Goal: Find contact information: Find contact information

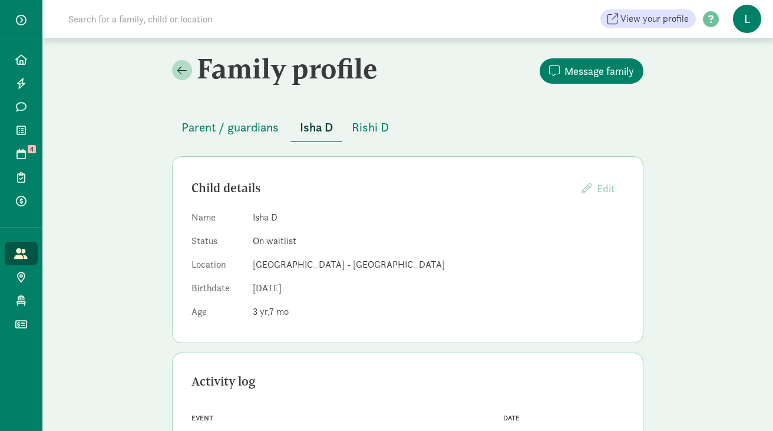
scroll to position [19, 0]
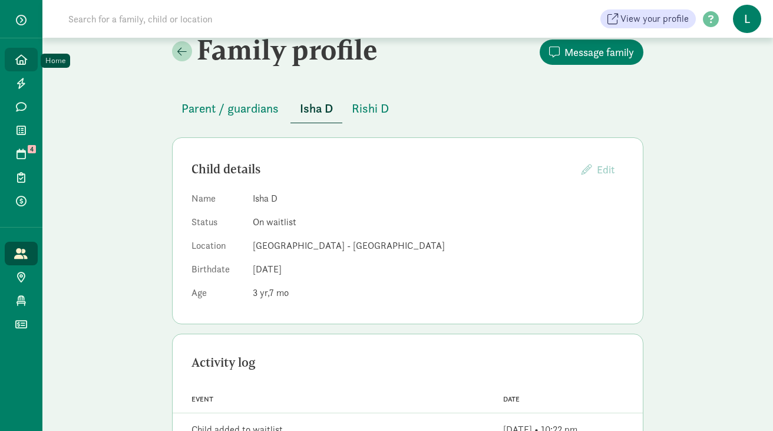
click at [31, 59] on link "Home" at bounding box center [21, 60] width 33 height 24
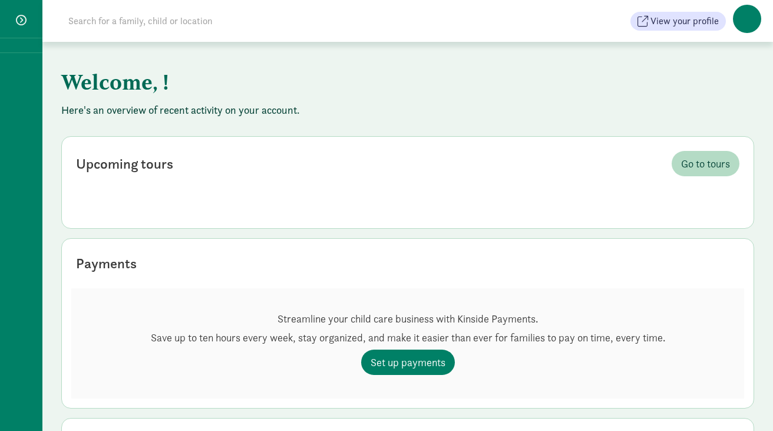
click at [157, 21] on input at bounding box center [226, 21] width 331 height 24
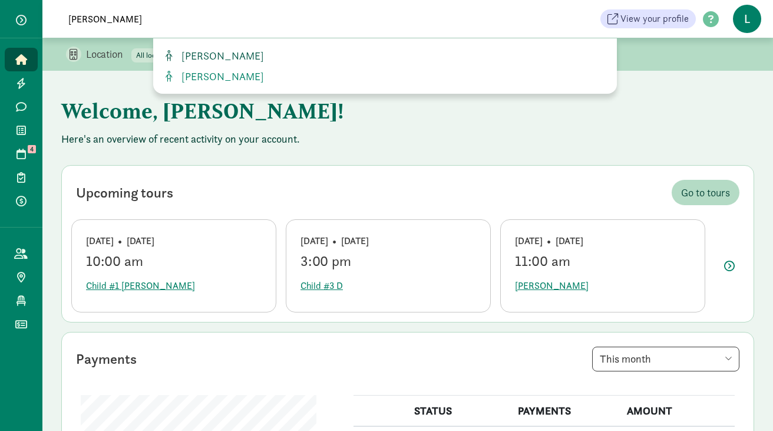
type input "[PERSON_NAME]"
click at [202, 60] on span "[PERSON_NAME]" at bounding box center [220, 56] width 87 height 14
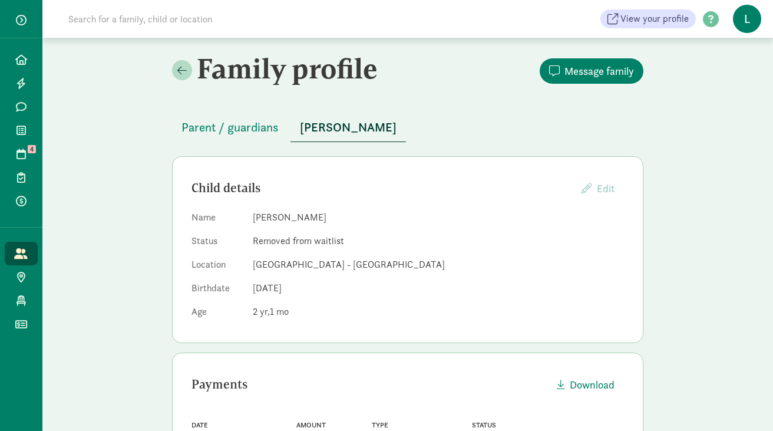
click at [220, 22] on input at bounding box center [226, 19] width 331 height 24
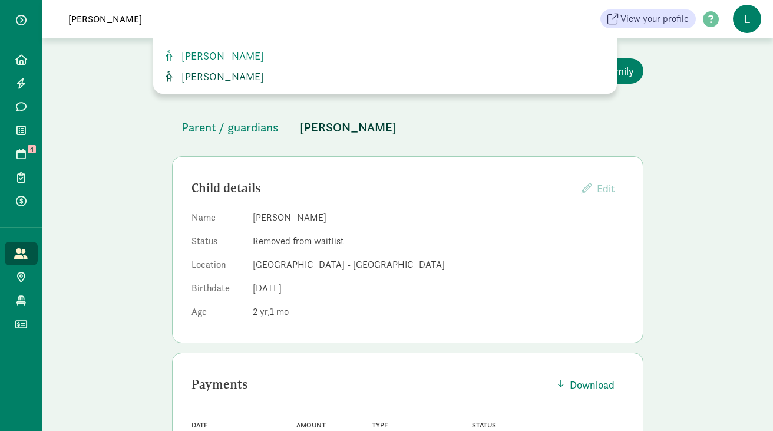
type input "[PERSON_NAME]"
click at [214, 75] on span "[PERSON_NAME]" at bounding box center [220, 77] width 87 height 14
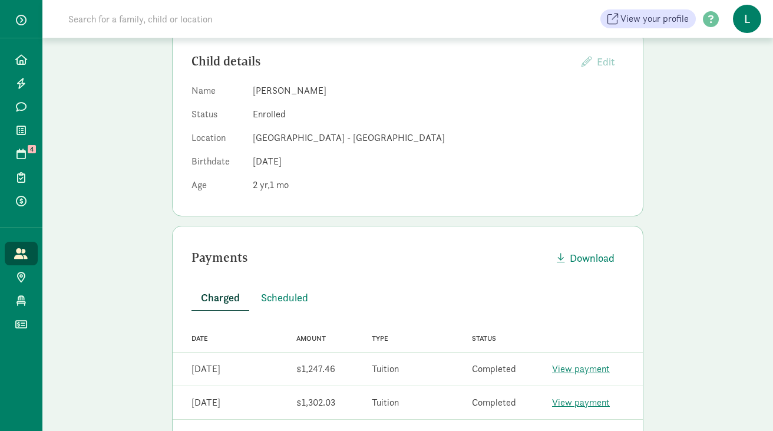
scroll to position [195, 0]
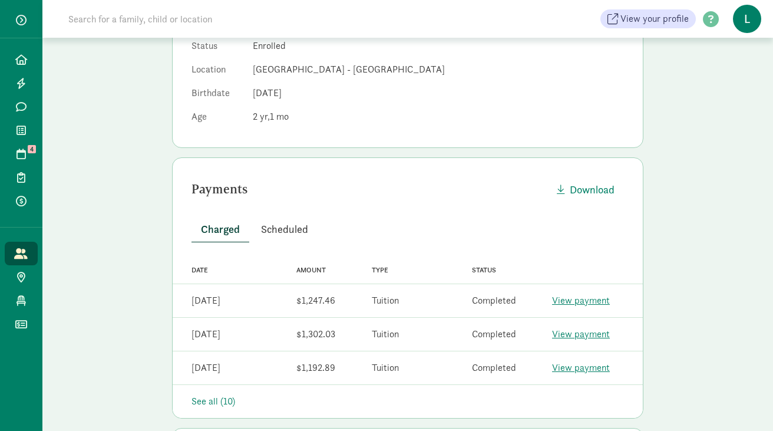
click at [282, 232] on span "Scheduled" at bounding box center [284, 229] width 47 height 16
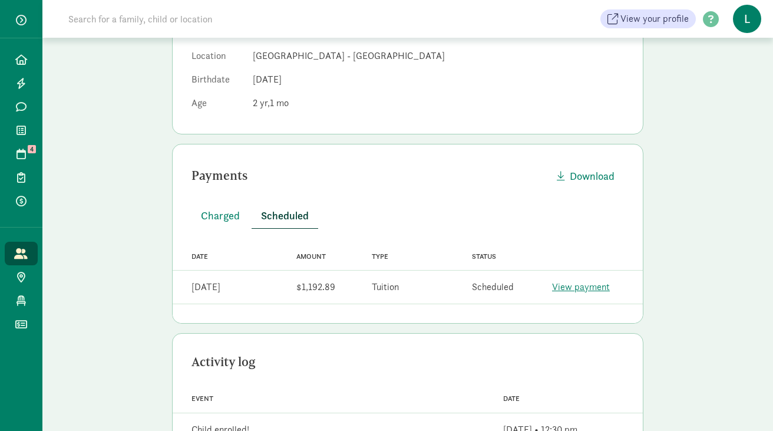
scroll to position [238, 0]
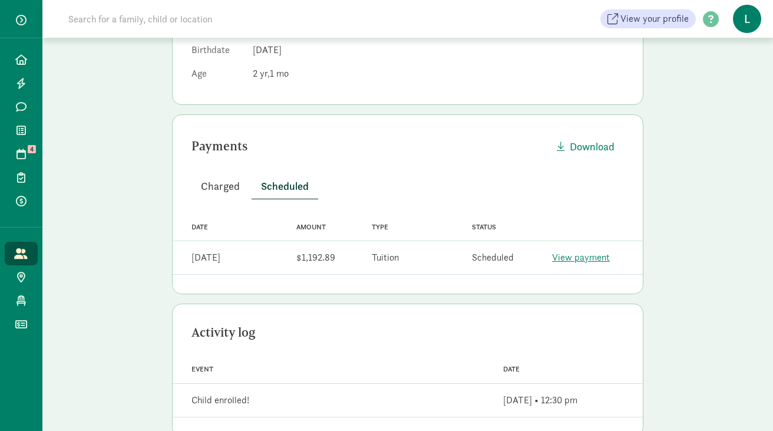
click at [232, 189] on span "Charged" at bounding box center [220, 186] width 39 height 16
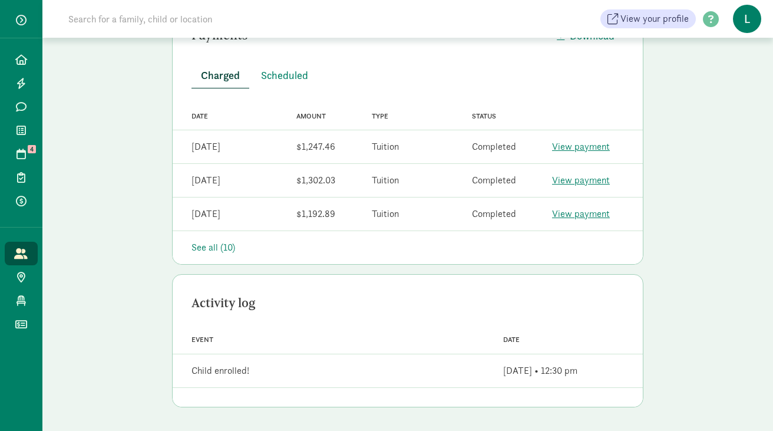
scroll to position [0, 0]
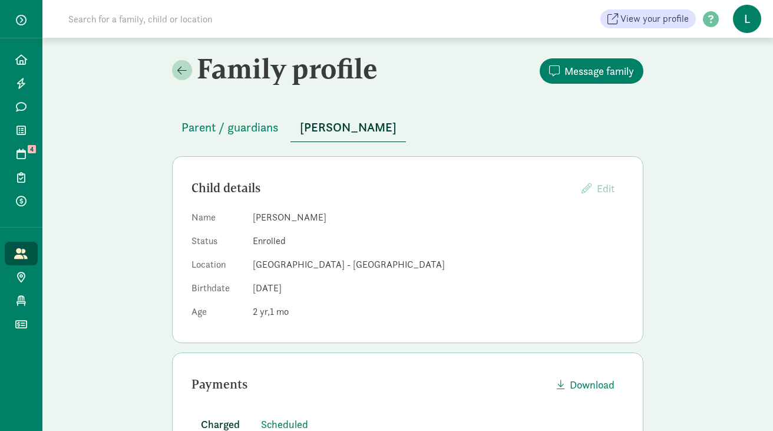
click at [204, 24] on input at bounding box center [226, 19] width 331 height 24
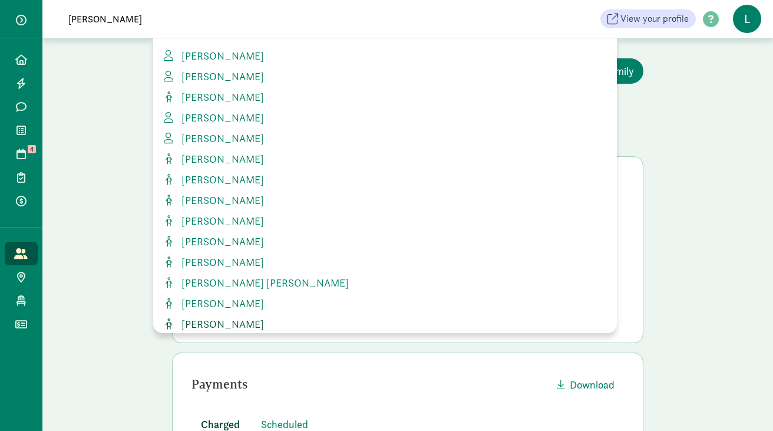
type input "[PERSON_NAME]"
click at [203, 317] on span "[PERSON_NAME]" at bounding box center [220, 324] width 87 height 14
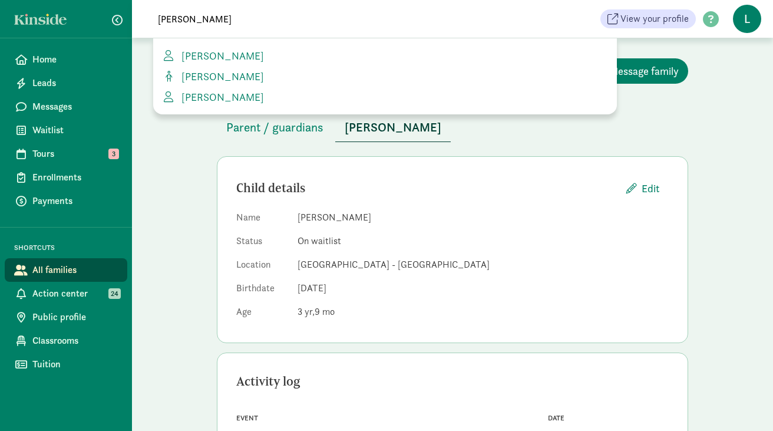
scroll to position [71, 0]
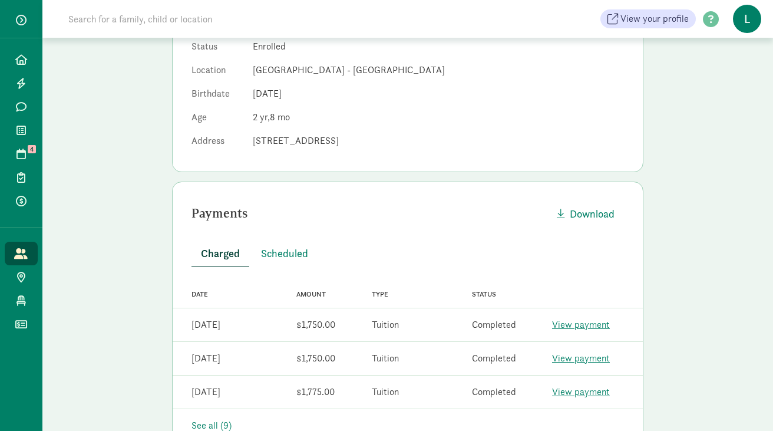
scroll to position [195, 0]
click at [281, 252] on span "Scheduled" at bounding box center [284, 253] width 47 height 16
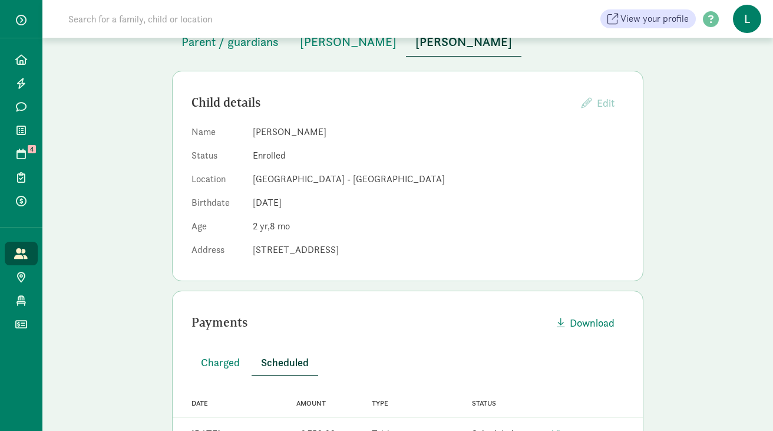
scroll to position [4, 0]
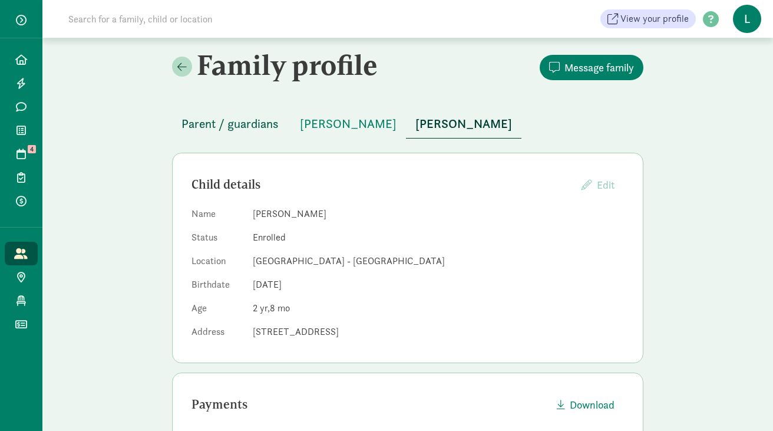
click at [252, 130] on span "Parent / guardians" at bounding box center [230, 123] width 97 height 19
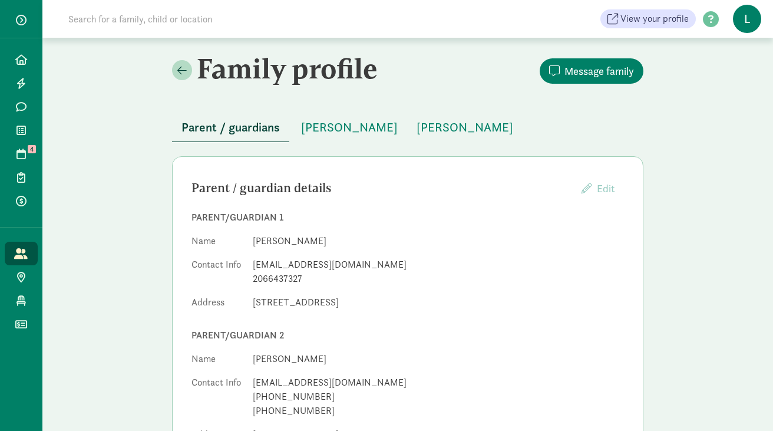
click at [134, 24] on input at bounding box center [226, 19] width 331 height 24
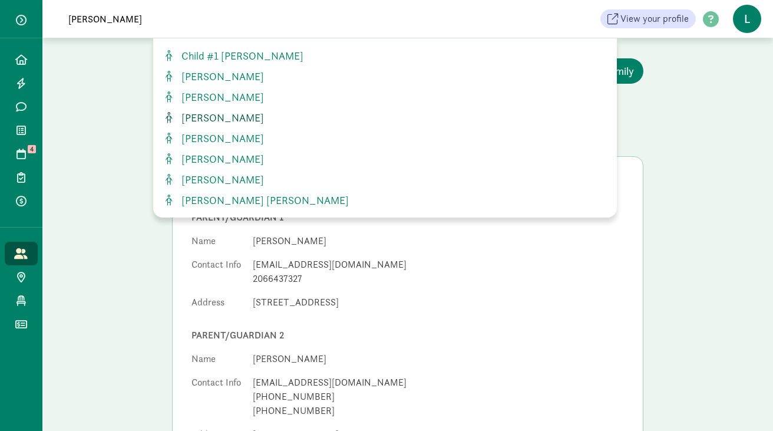
type input "isabella"
click at [200, 116] on span "Isabella Lopez" at bounding box center [220, 118] width 87 height 14
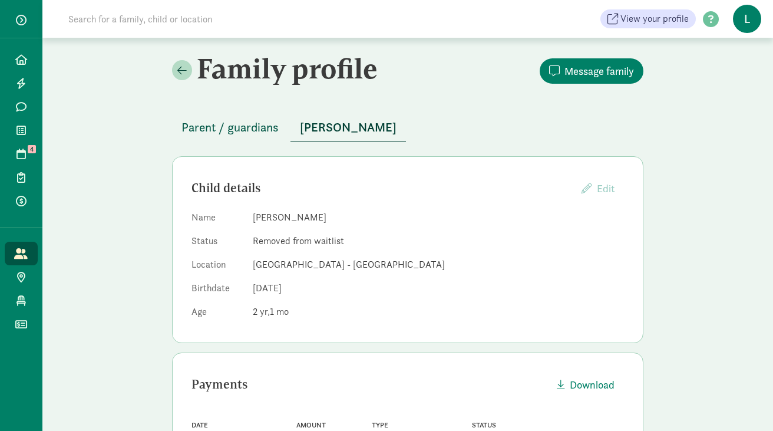
click at [240, 127] on span "Parent / guardians" at bounding box center [230, 127] width 97 height 19
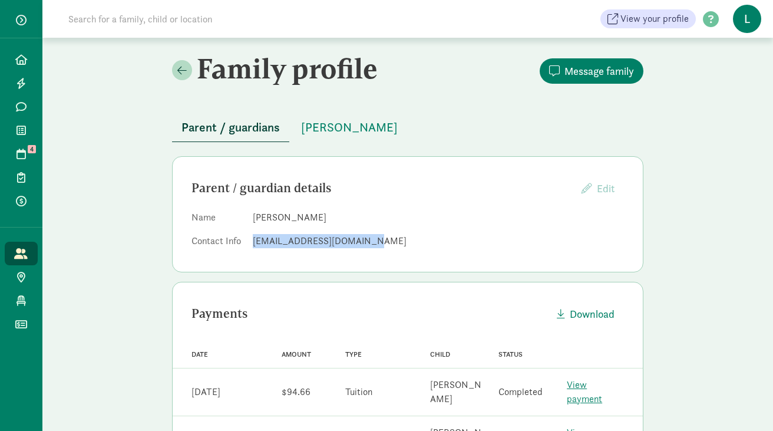
drag, startPoint x: 362, startPoint y: 243, endPoint x: 256, endPoint y: 238, distance: 106.2
click at [256, 238] on div "[EMAIL_ADDRESS][DOMAIN_NAME]" at bounding box center [438, 241] width 371 height 14
copy div "[EMAIL_ADDRESS][DOMAIN_NAME]"
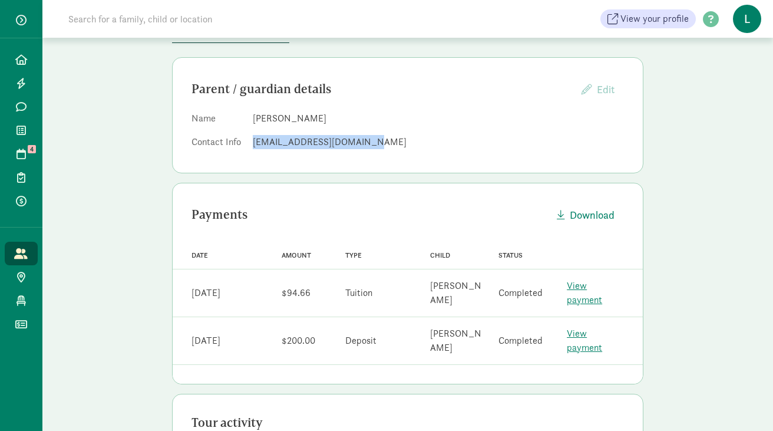
scroll to position [124, 0]
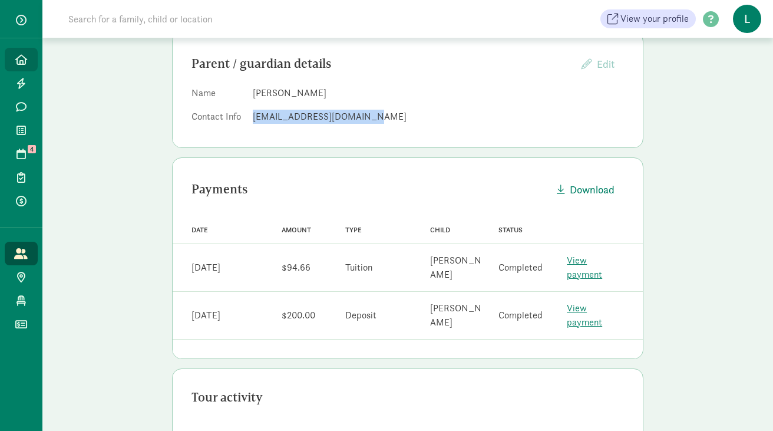
click at [20, 61] on icon at bounding box center [21, 59] width 12 height 11
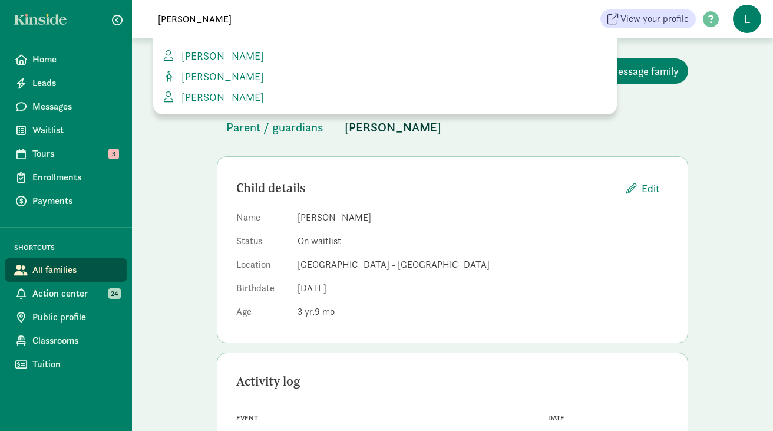
scroll to position [71, 0]
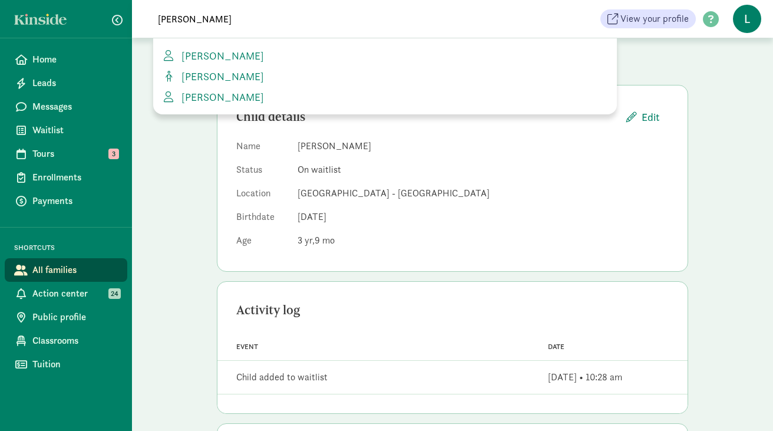
click at [187, 144] on div "Family profile Message family Parent / guardians [PERSON_NAME] Child details Ed…" at bounding box center [452, 263] width 641 height 595
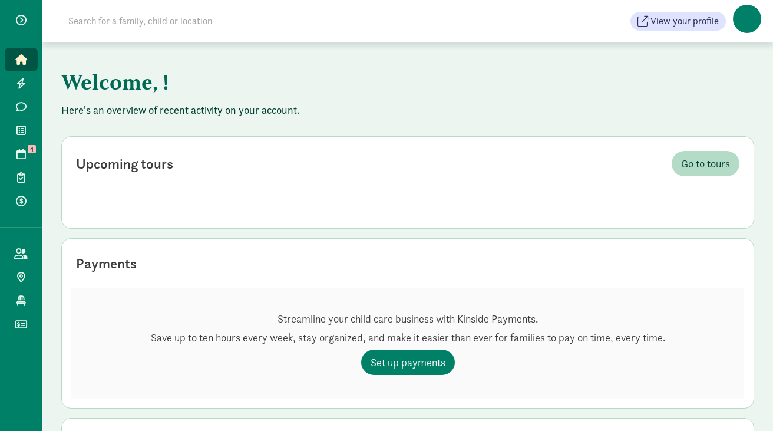
click at [218, 28] on input at bounding box center [226, 21] width 331 height 24
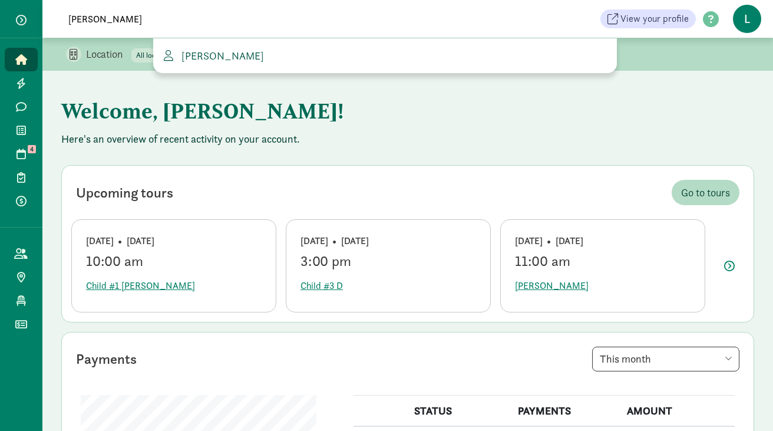
type input "lissette"
click at [222, 61] on span "Lissette Lopez" at bounding box center [220, 56] width 87 height 14
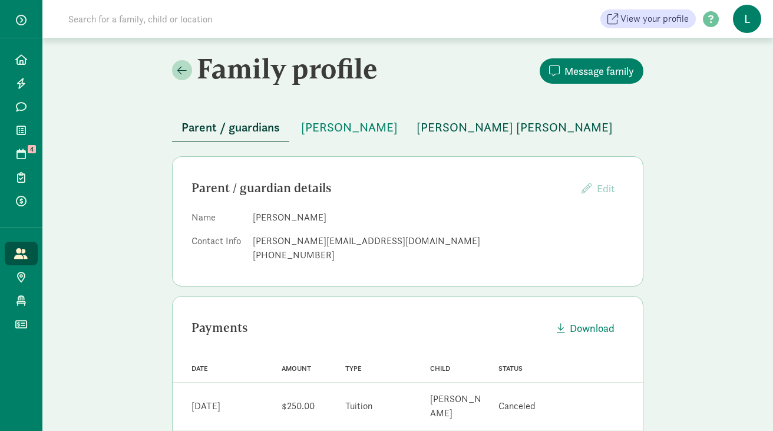
click at [465, 128] on span "[PERSON_NAME] [PERSON_NAME]" at bounding box center [515, 127] width 196 height 19
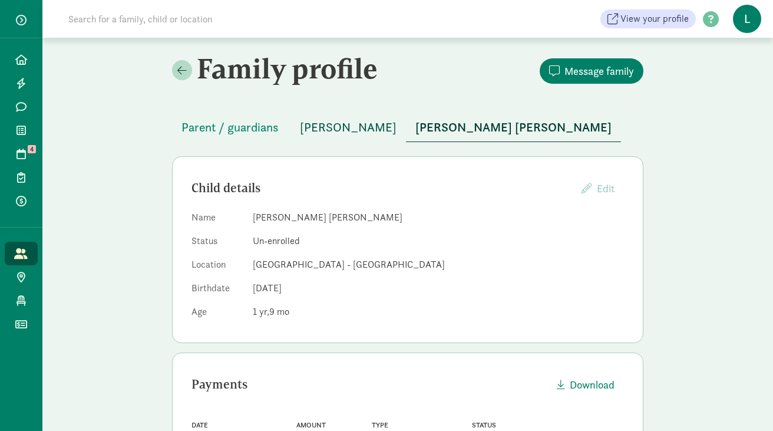
click at [335, 131] on span "[PERSON_NAME]" at bounding box center [348, 127] width 97 height 19
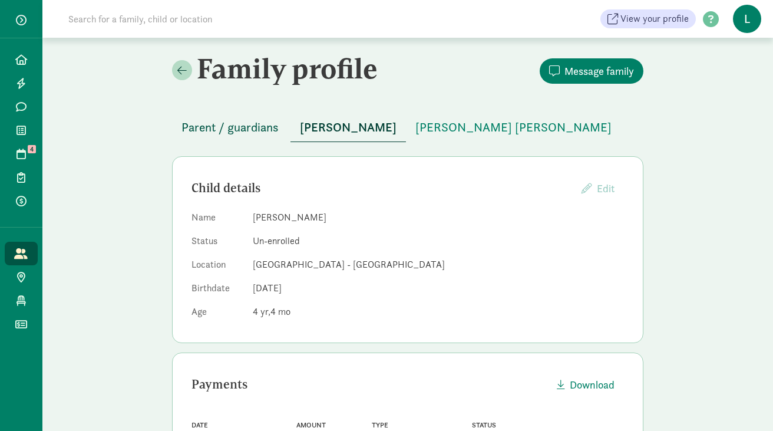
click at [258, 126] on span "Parent / guardians" at bounding box center [230, 127] width 97 height 19
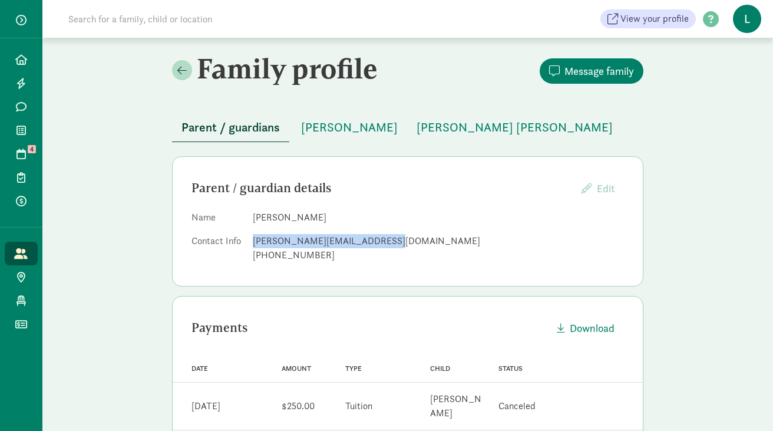
drag, startPoint x: 368, startPoint y: 240, endPoint x: 255, endPoint y: 233, distance: 113.4
click at [255, 232] on dl "Name Lissette Lopez Contact Info lissette.colochita@gmail.com (206) 712-4033" at bounding box center [408, 238] width 433 height 57
click at [345, 220] on dd "[PERSON_NAME]" at bounding box center [438, 217] width 371 height 14
drag, startPoint x: 368, startPoint y: 242, endPoint x: 253, endPoint y: 242, distance: 115.5
click at [253, 242] on div "lissette.colochita@gmail.com" at bounding box center [438, 241] width 371 height 14
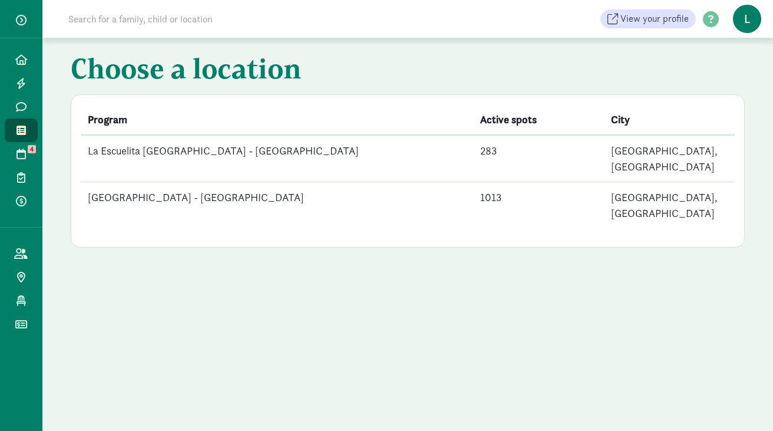
click at [218, 182] on td "[GEOGRAPHIC_DATA] - [GEOGRAPHIC_DATA]" at bounding box center [277, 205] width 393 height 47
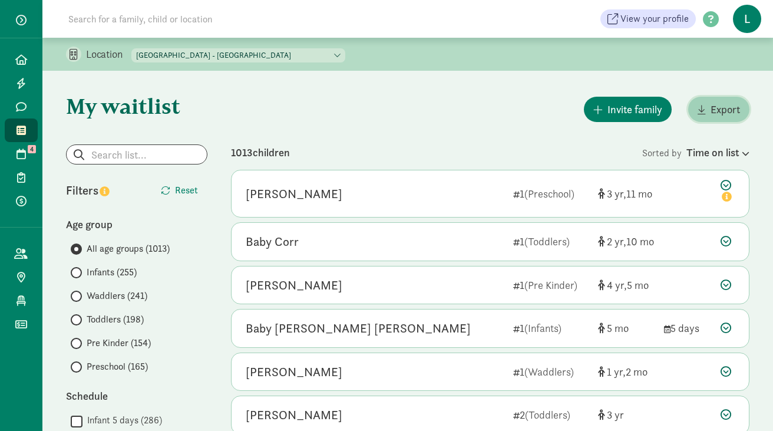
click at [715, 104] on span "Export" at bounding box center [725, 109] width 29 height 16
